Goal: Check status: Check status

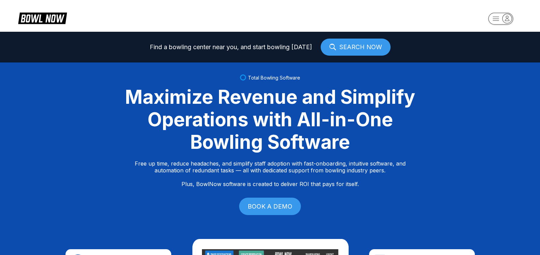
click at [510, 19] on icon "button" at bounding box center [507, 18] width 9 height 9
click at [508, 46] on div "Center Sign In" at bounding box center [501, 43] width 47 height 7
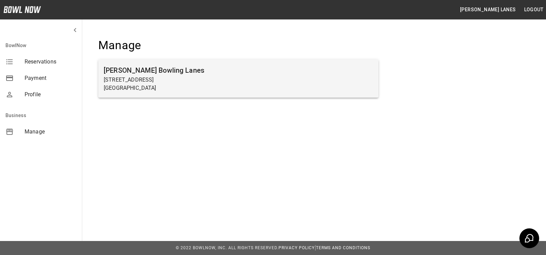
click at [265, 84] on p "[STREET_ADDRESS]" at bounding box center [238, 80] width 269 height 8
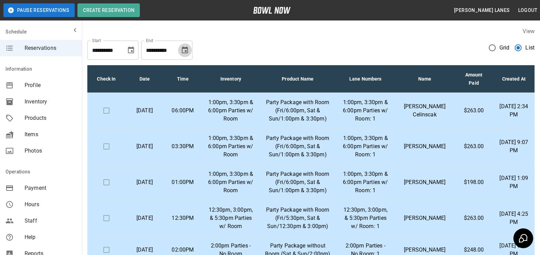
click at [189, 48] on button "Choose date, selected date is Nov 3, 2025" at bounding box center [185, 50] width 14 height 14
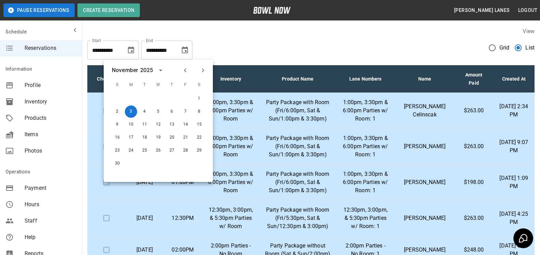
click at [204, 69] on icon "Next month" at bounding box center [203, 70] width 8 height 8
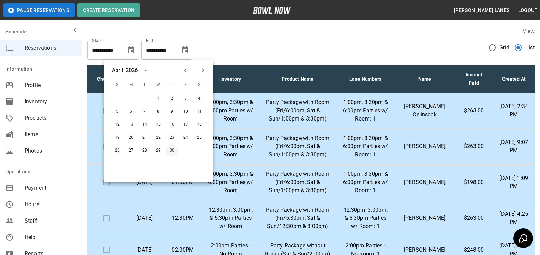
click at [172, 153] on button "30" at bounding box center [172, 150] width 12 height 12
type input "**********"
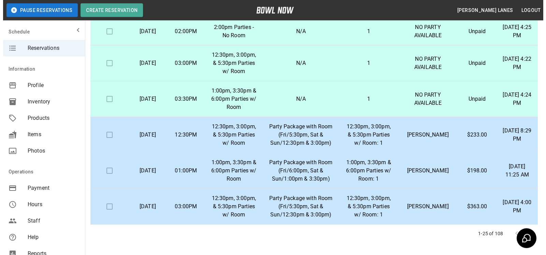
scroll to position [104, 0]
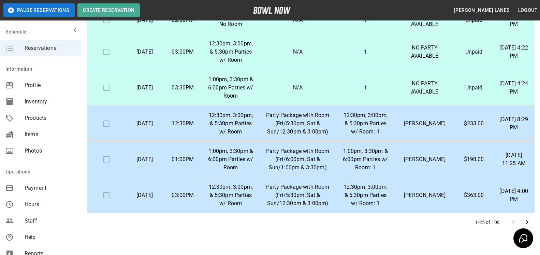
click at [420, 128] on p "[PERSON_NAME]" at bounding box center [425, 123] width 49 height 8
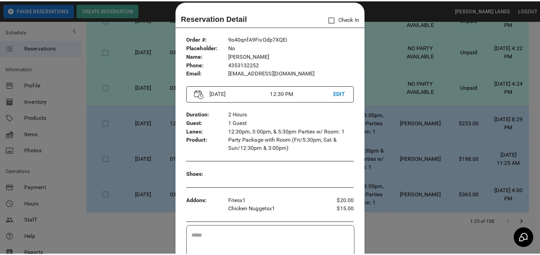
scroll to position [0, 0]
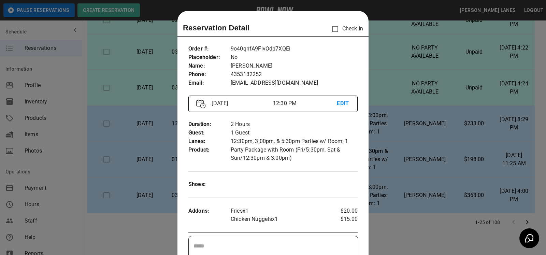
click at [382, 148] on div at bounding box center [273, 127] width 546 height 255
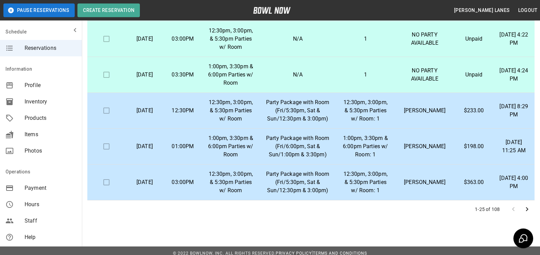
scroll to position [123, 0]
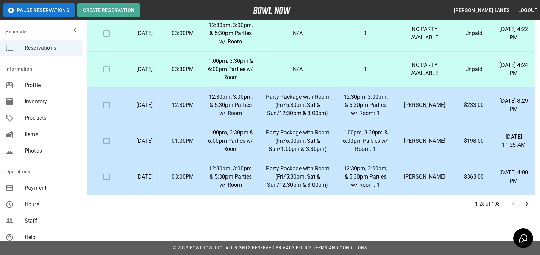
click at [424, 180] on p "[PERSON_NAME]" at bounding box center [425, 177] width 49 height 8
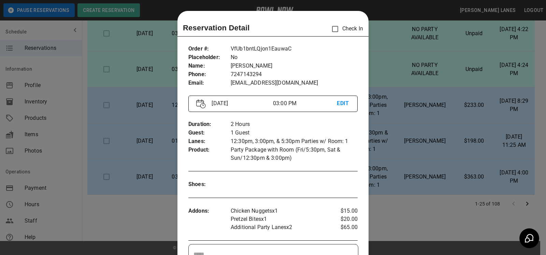
drag, startPoint x: 398, startPoint y: 125, endPoint x: 377, endPoint y: 93, distance: 38.5
click at [398, 124] on div at bounding box center [273, 127] width 546 height 255
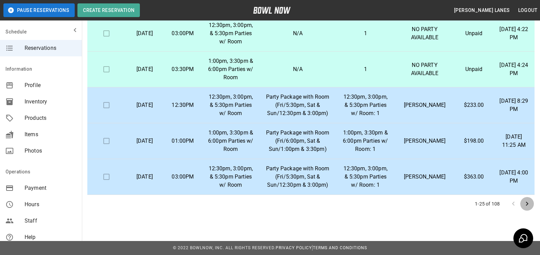
click at [529, 205] on icon "Go to next page" at bounding box center [527, 204] width 8 height 8
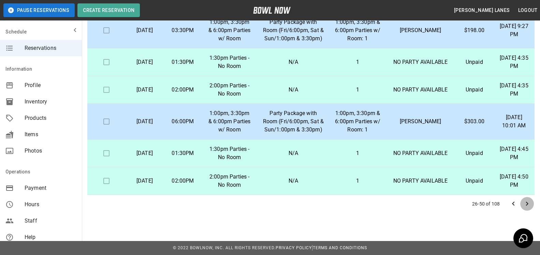
click at [527, 207] on icon "Go to next page" at bounding box center [527, 204] width 8 height 8
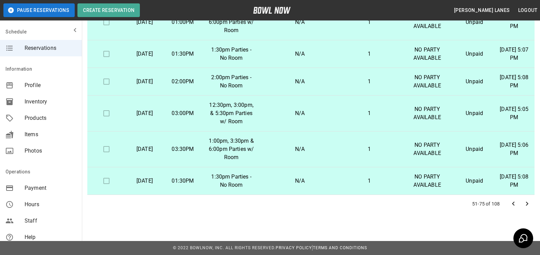
click at [528, 201] on icon "Go to next page" at bounding box center [527, 204] width 8 height 8
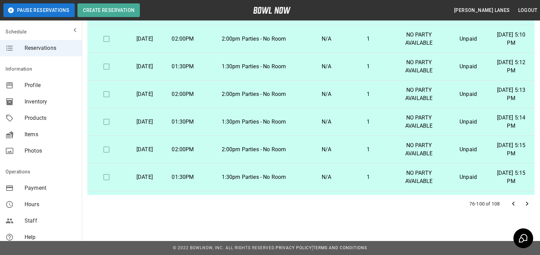
click at [527, 203] on icon "Go to next page" at bounding box center [527, 204] width 2 height 4
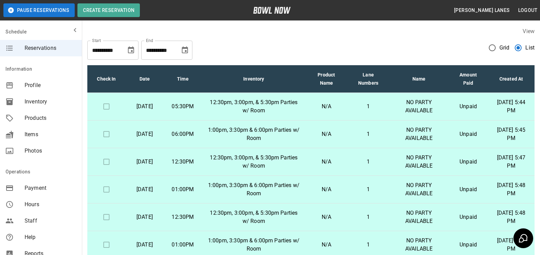
scroll to position [119, 0]
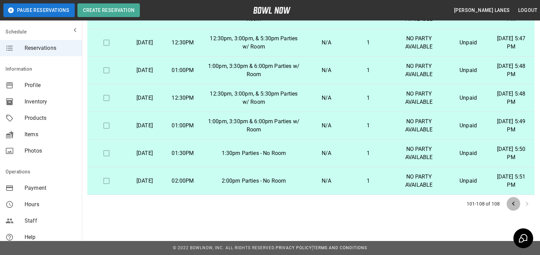
click at [514, 206] on icon "Go to previous page" at bounding box center [513, 204] width 8 height 8
click at [513, 206] on icon "Go to previous page" at bounding box center [513, 204] width 8 height 8
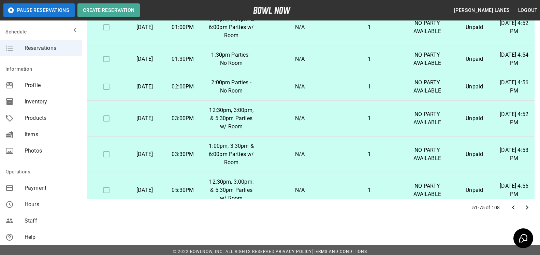
click at [513, 206] on icon "Go to previous page" at bounding box center [513, 207] width 8 height 8
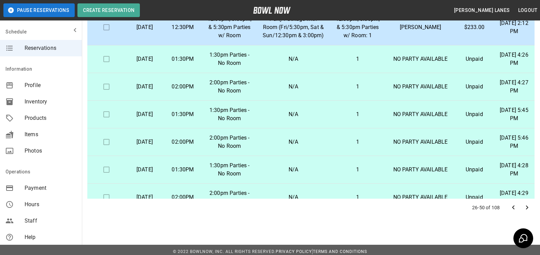
click at [513, 206] on icon "Go to previous page" at bounding box center [513, 207] width 8 height 8
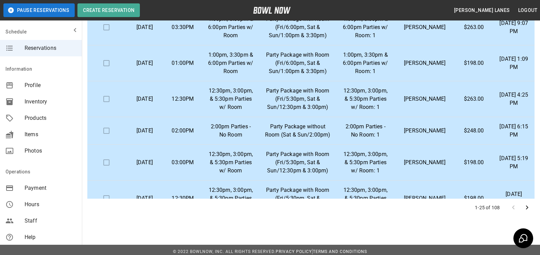
click at [513, 206] on div at bounding box center [520, 208] width 27 height 14
